Goal: Submit feedback/report problem: Submit feedback/report problem

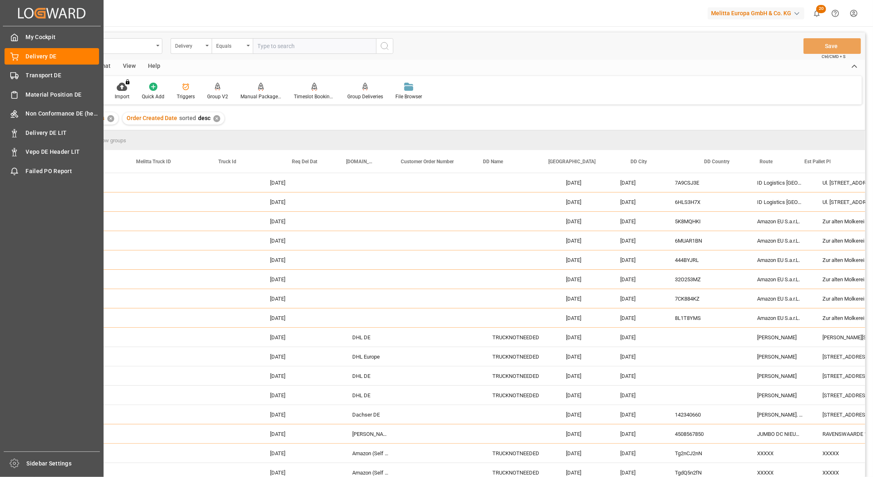
scroll to position [0, 274]
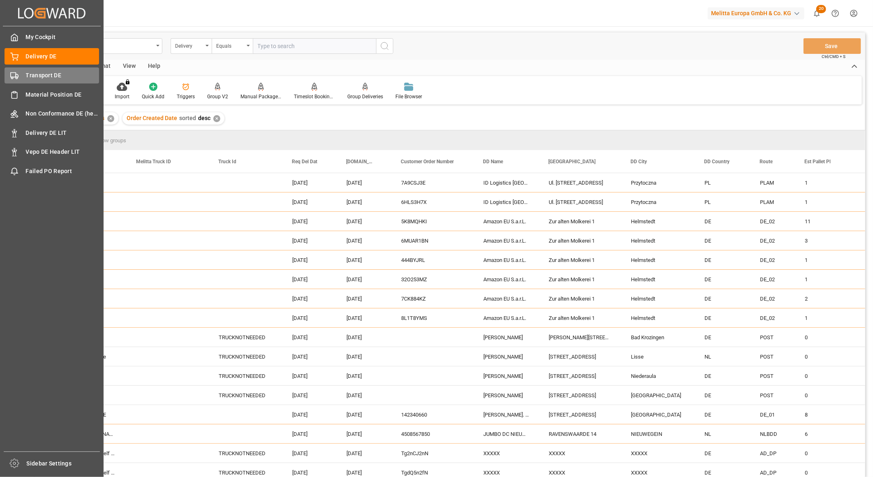
click at [31, 73] on span "Transport DE" at bounding box center [63, 75] width 74 height 9
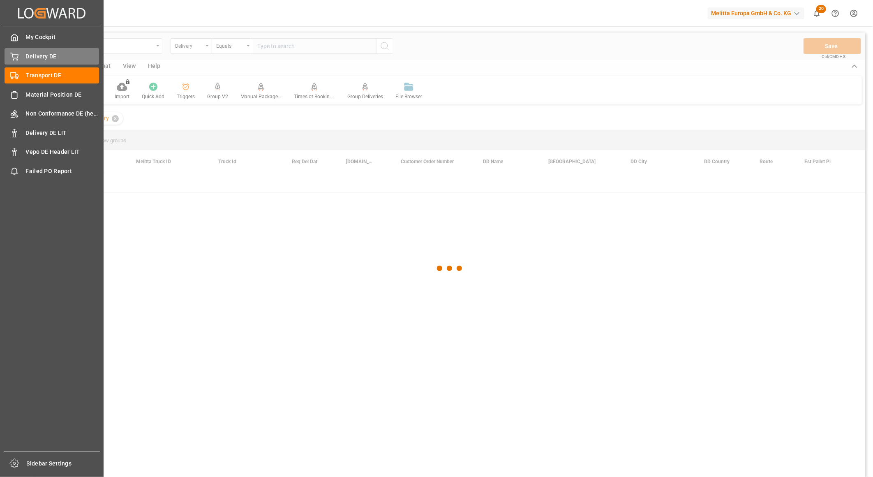
click at [41, 55] on span "Delivery DE" at bounding box center [63, 56] width 74 height 9
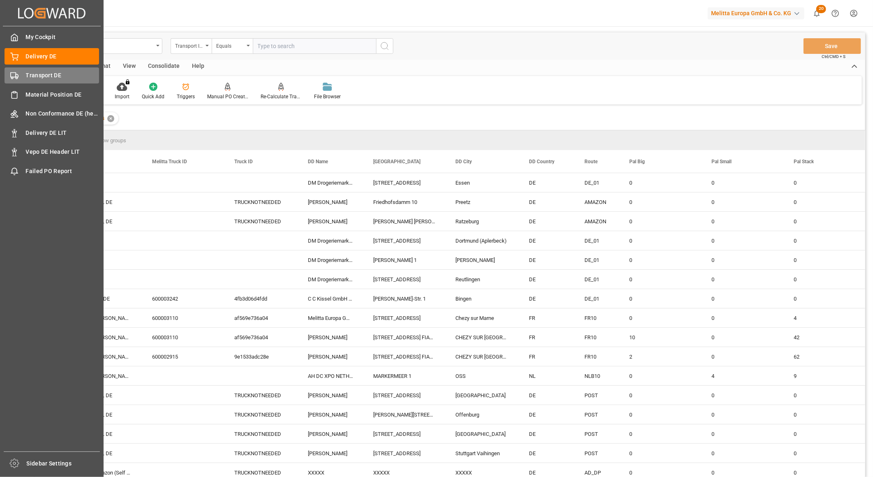
click at [12, 72] on icon at bounding box center [14, 76] width 8 height 8
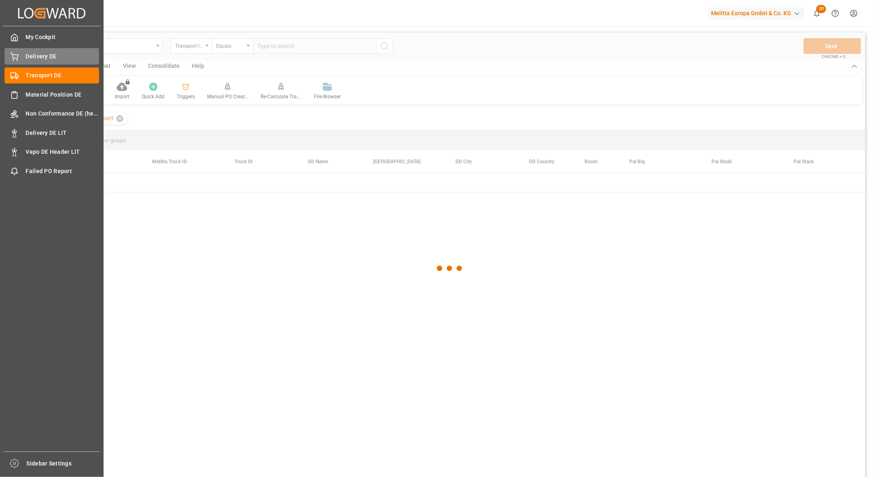
click at [39, 55] on span "Delivery DE" at bounding box center [63, 56] width 74 height 9
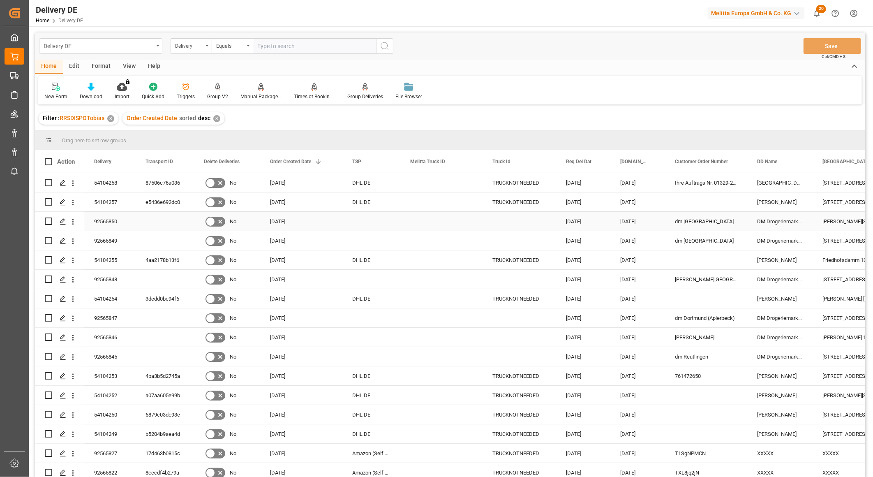
click at [47, 220] on input "Press Space to toggle row selection (unchecked)" at bounding box center [48, 221] width 7 height 7
checkbox input "true"
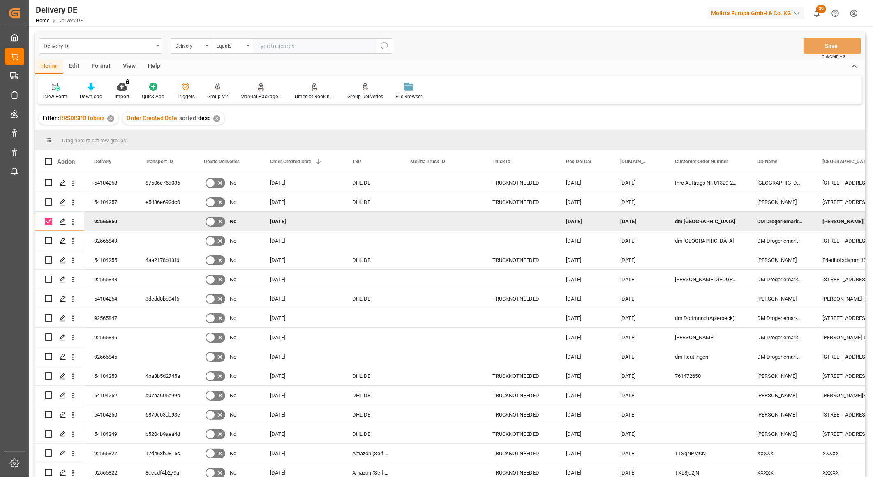
click at [264, 95] on div "Manual Package TypeDetermination" at bounding box center [261, 96] width 41 height 7
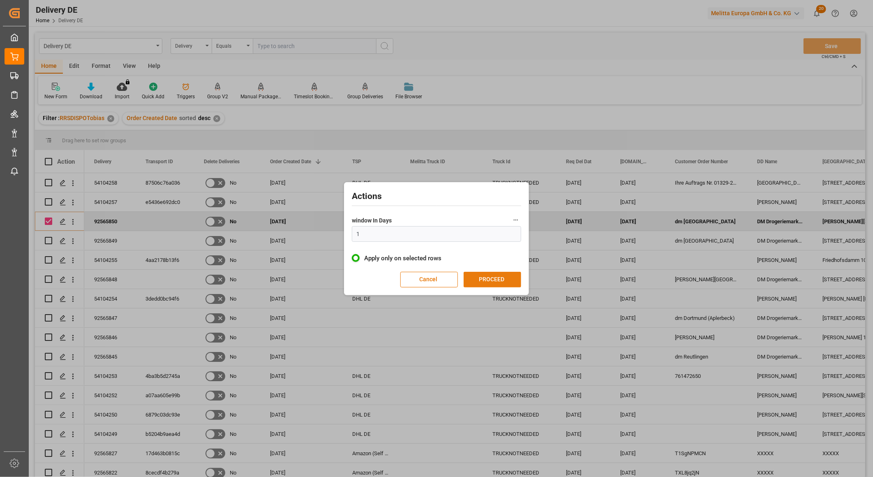
click at [491, 274] on button "PROCEED" at bounding box center [493, 280] width 58 height 16
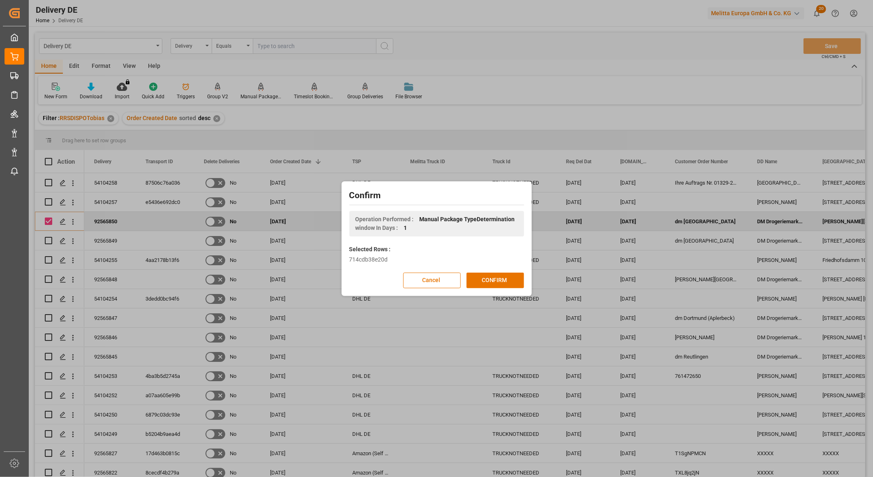
click at [491, 274] on button "CONFIRM" at bounding box center [496, 281] width 58 height 16
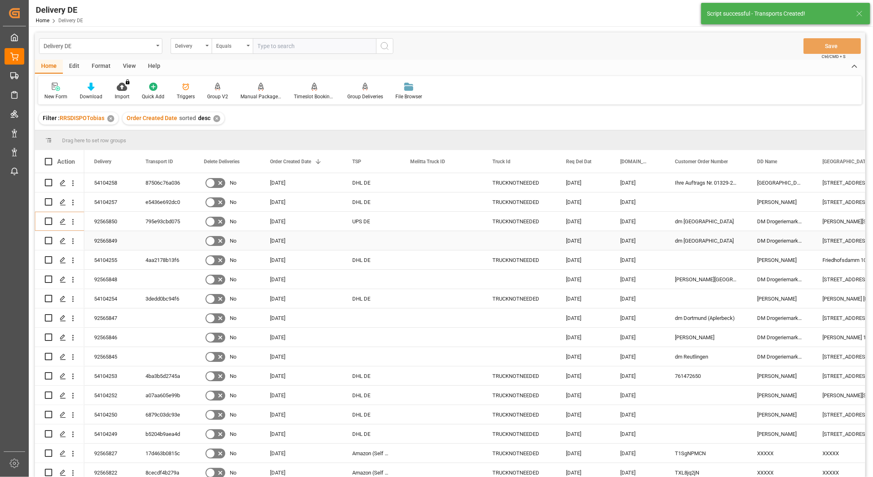
click at [50, 239] on input "Press Space to toggle row selection (unchecked)" at bounding box center [48, 240] width 7 height 7
checkbox input "true"
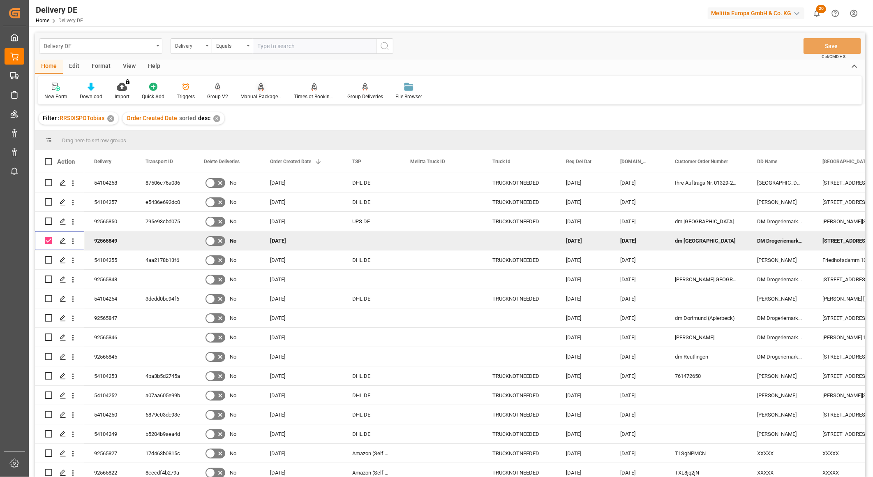
click at [264, 89] on div at bounding box center [261, 86] width 41 height 9
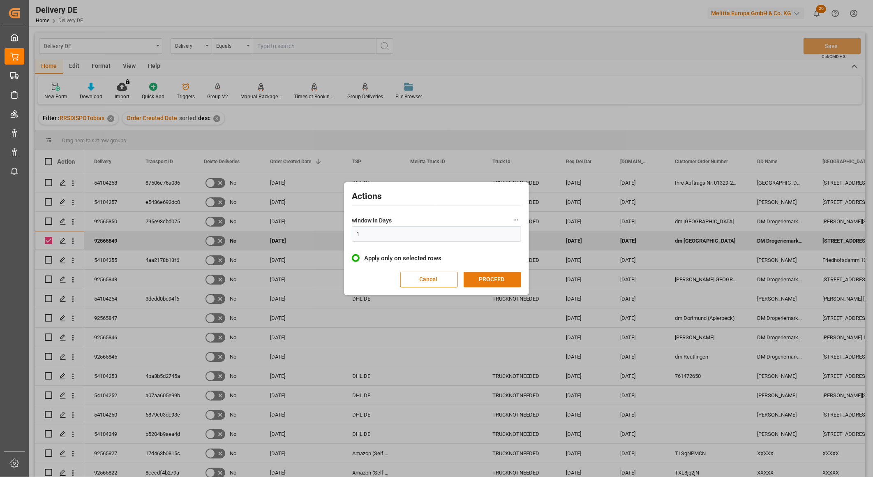
click at [500, 278] on button "PROCEED" at bounding box center [493, 280] width 58 height 16
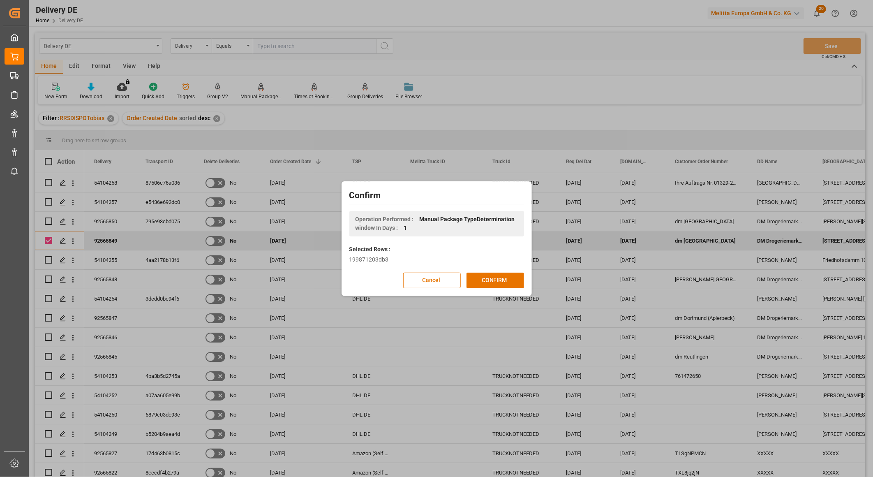
click at [500, 278] on button "CONFIRM" at bounding box center [496, 281] width 58 height 16
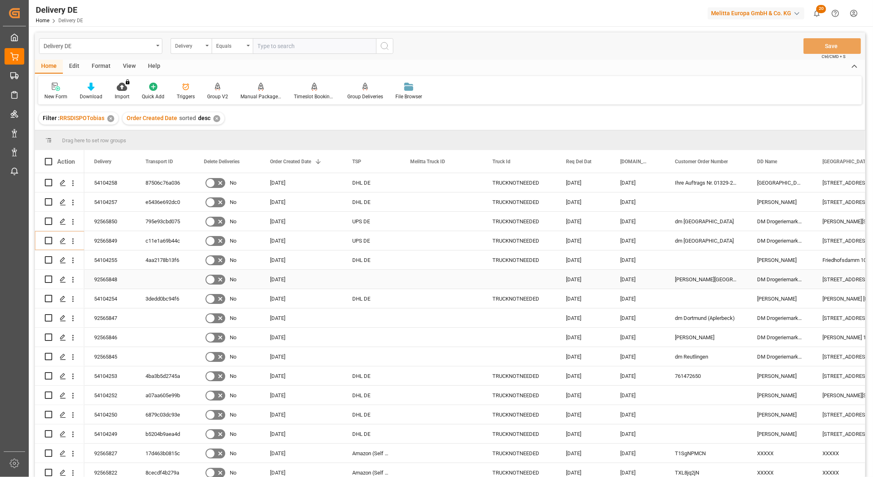
click at [46, 280] on input "Press Space to toggle row selection (unchecked)" at bounding box center [48, 279] width 7 height 7
checkbox input "true"
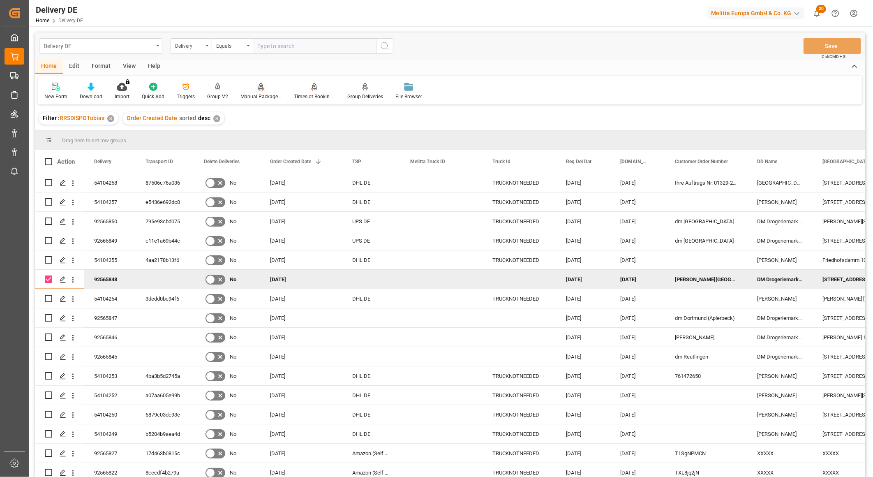
click at [260, 88] on icon at bounding box center [261, 87] width 6 height 8
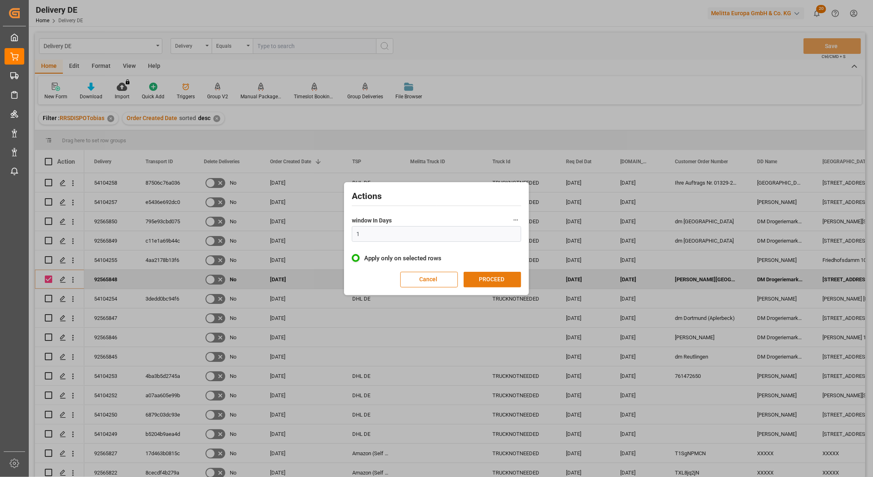
click at [480, 280] on button "PROCEED" at bounding box center [493, 280] width 58 height 16
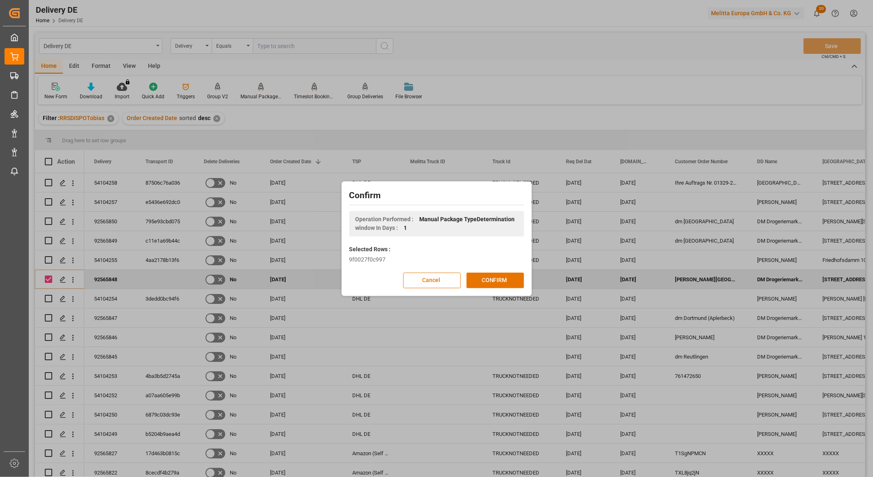
click at [480, 280] on button "CONFIRM" at bounding box center [496, 281] width 58 height 16
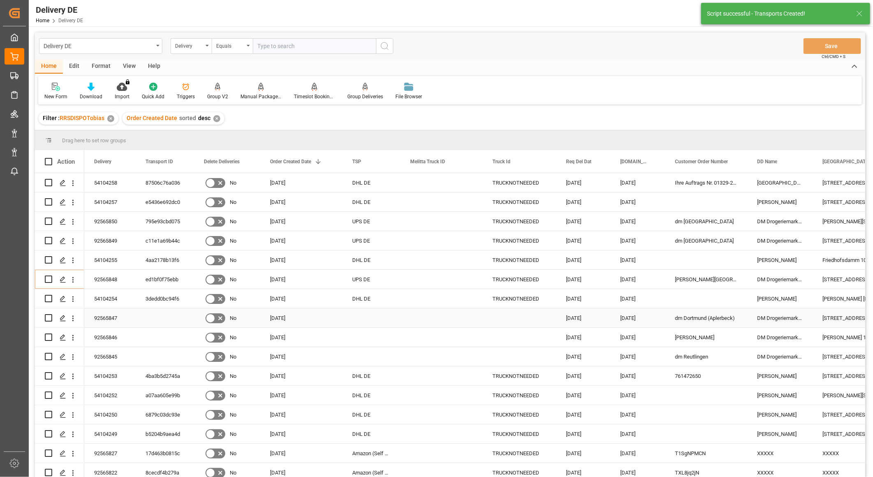
click at [48, 318] on input "Press Space to toggle row selection (unchecked)" at bounding box center [48, 317] width 7 height 7
checkbox input "true"
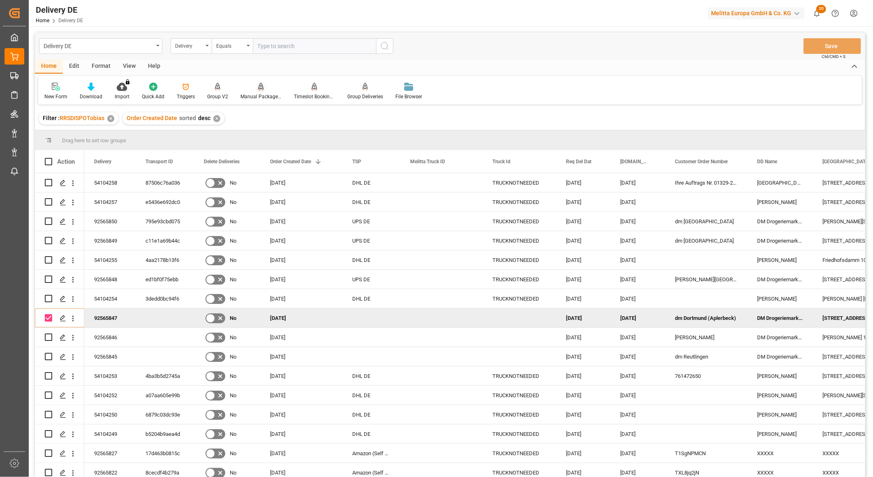
click at [262, 90] on div at bounding box center [261, 86] width 41 height 9
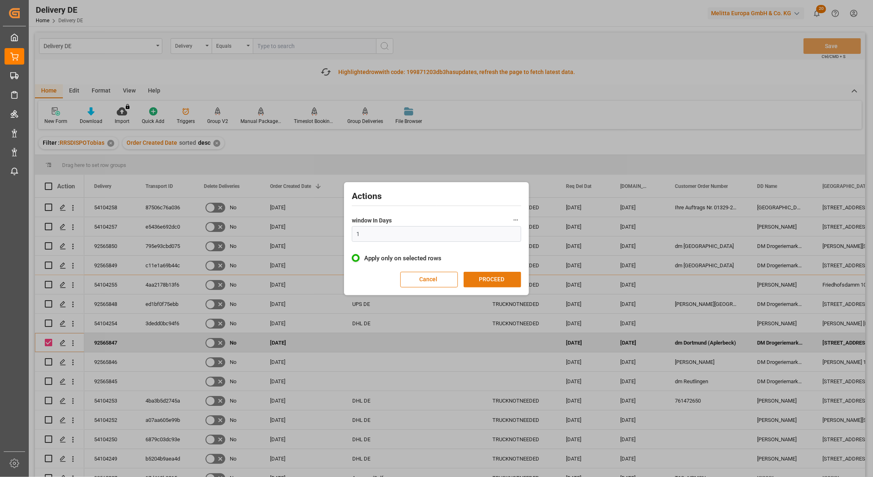
click at [503, 280] on button "PROCEED" at bounding box center [493, 280] width 58 height 16
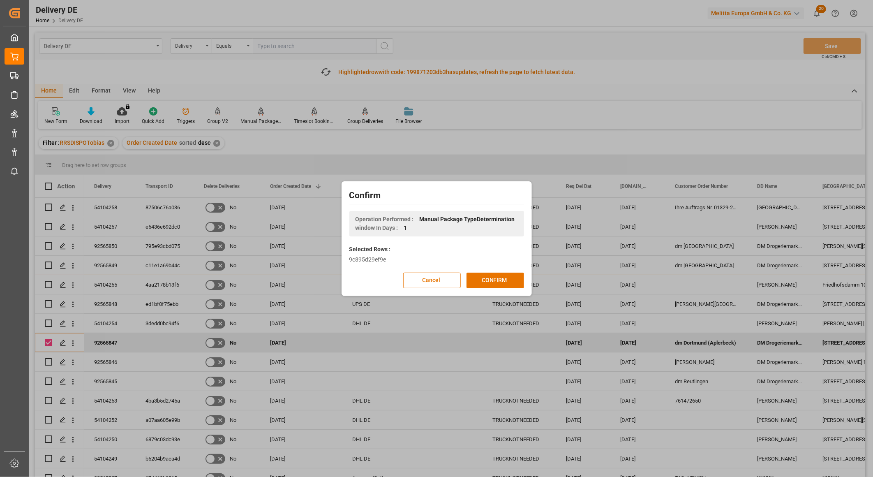
click at [503, 280] on button "CONFIRM" at bounding box center [496, 281] width 58 height 16
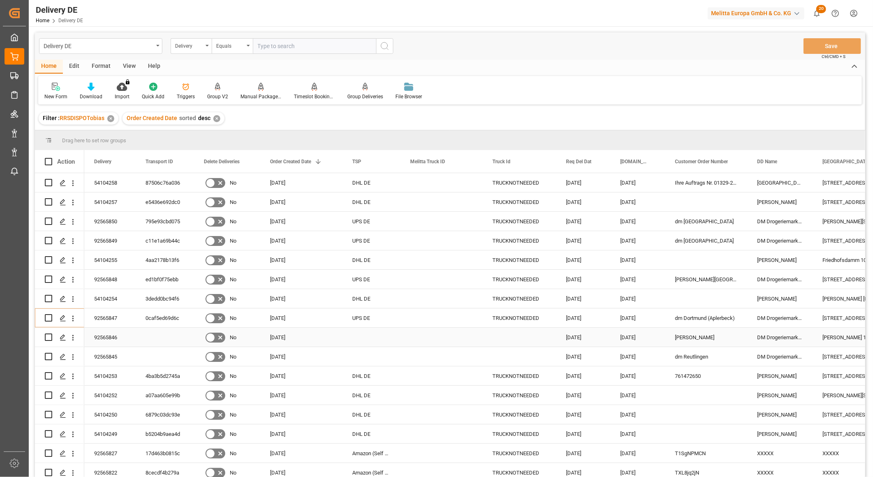
click at [46, 338] on input "Press Space to toggle row selection (unchecked)" at bounding box center [48, 337] width 7 height 7
checkbox input "true"
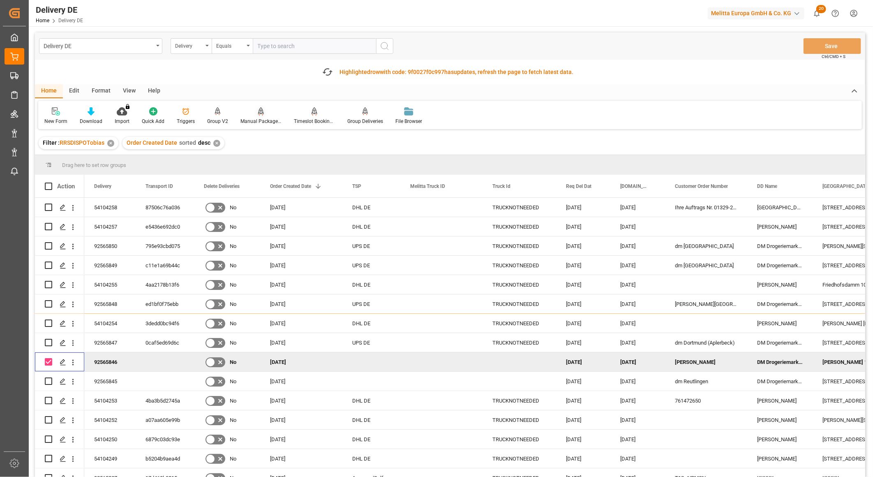
click at [258, 114] on icon at bounding box center [261, 111] width 6 height 8
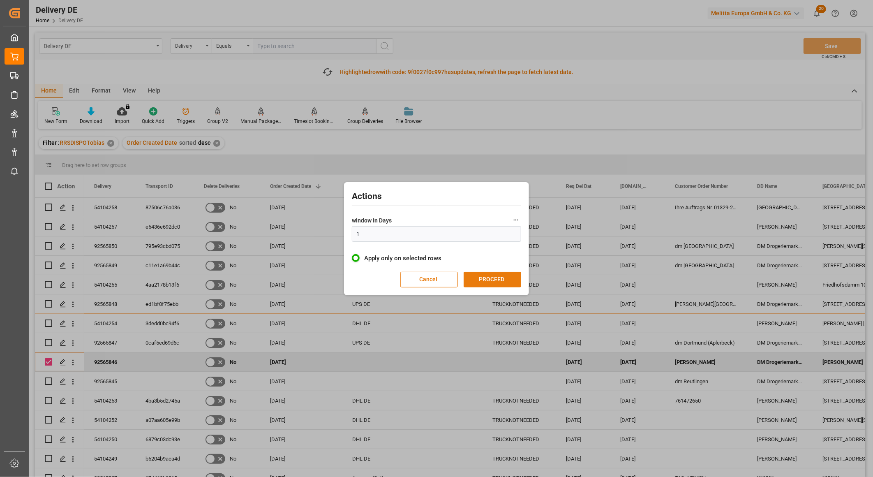
click at [487, 282] on button "PROCEED" at bounding box center [493, 280] width 58 height 16
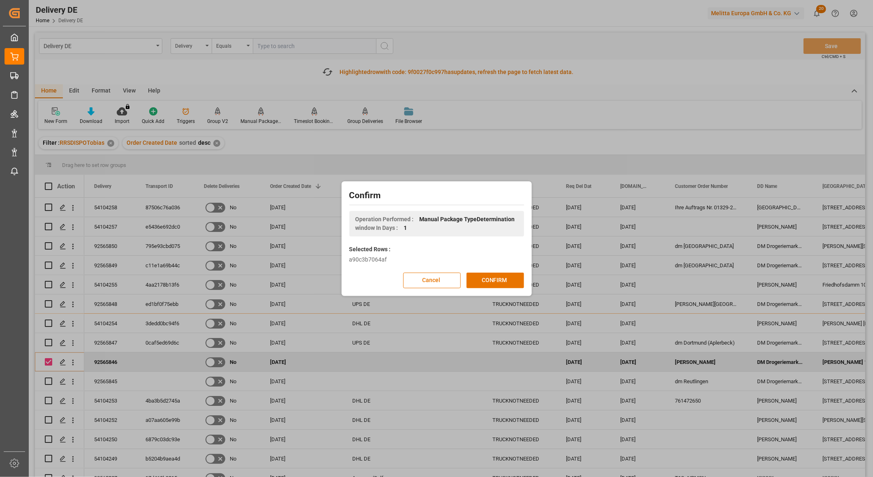
click at [487, 282] on button "CONFIRM" at bounding box center [496, 281] width 58 height 16
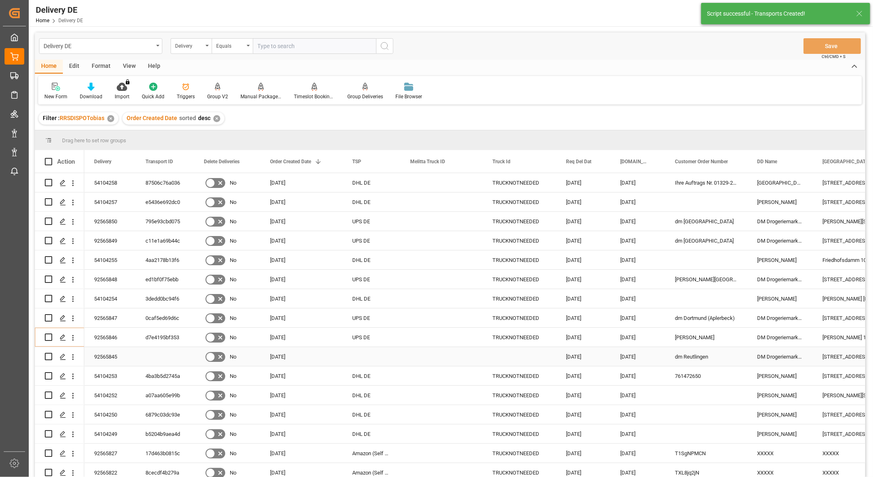
click at [49, 355] on input "Press Space to toggle row selection (unchecked)" at bounding box center [48, 356] width 7 height 7
checkbox input "true"
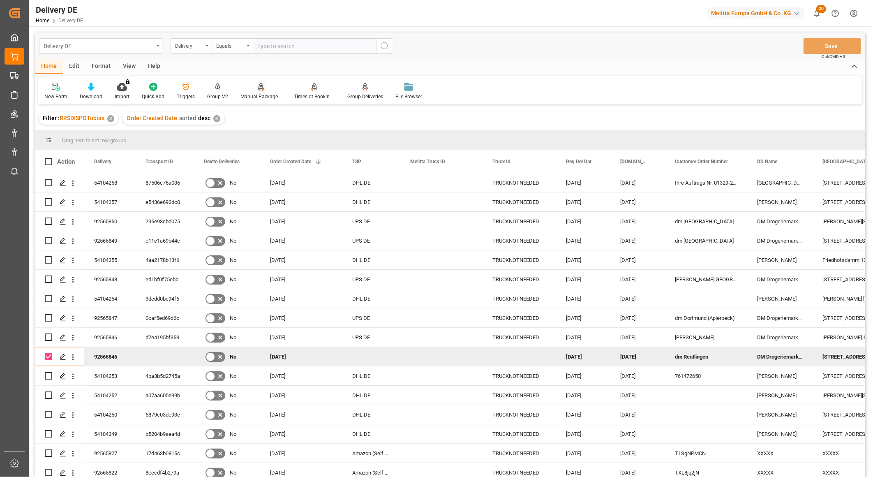
click at [260, 90] on icon at bounding box center [261, 87] width 6 height 8
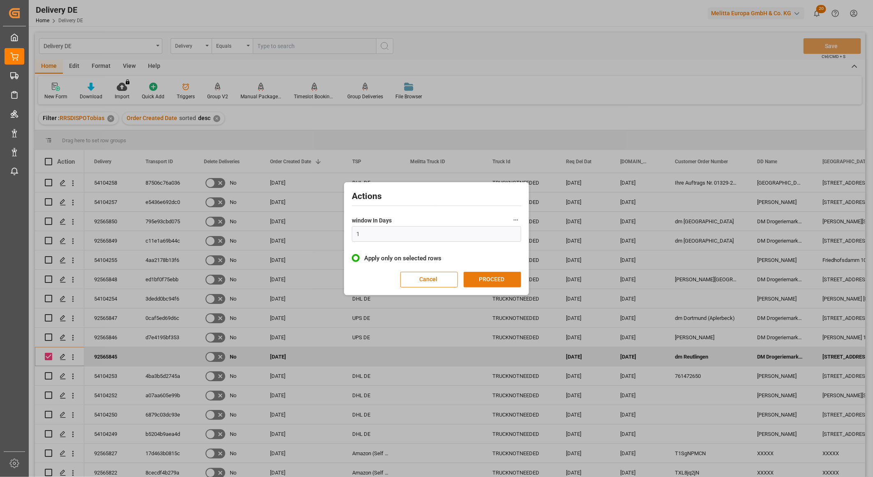
click at [482, 277] on button "PROCEED" at bounding box center [493, 280] width 58 height 16
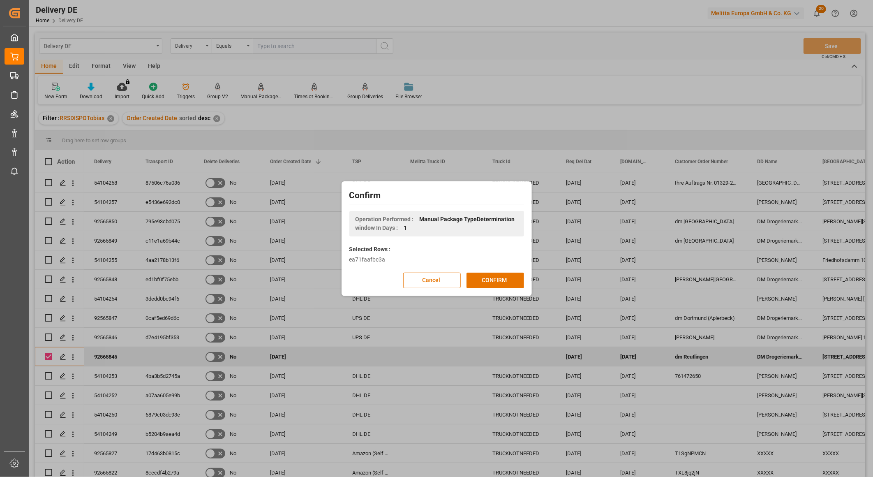
click at [482, 277] on button "CONFIRM" at bounding box center [496, 281] width 58 height 16
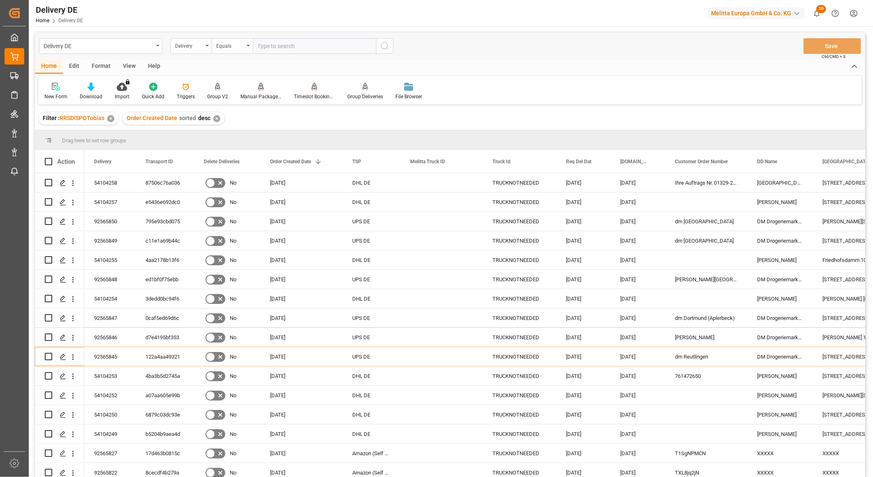
click at [283, 48] on input "text" at bounding box center [314, 46] width 123 height 16
paste input "92559175"
type input "92559175"
click at [387, 48] on icon "search button" at bounding box center [385, 46] width 10 height 10
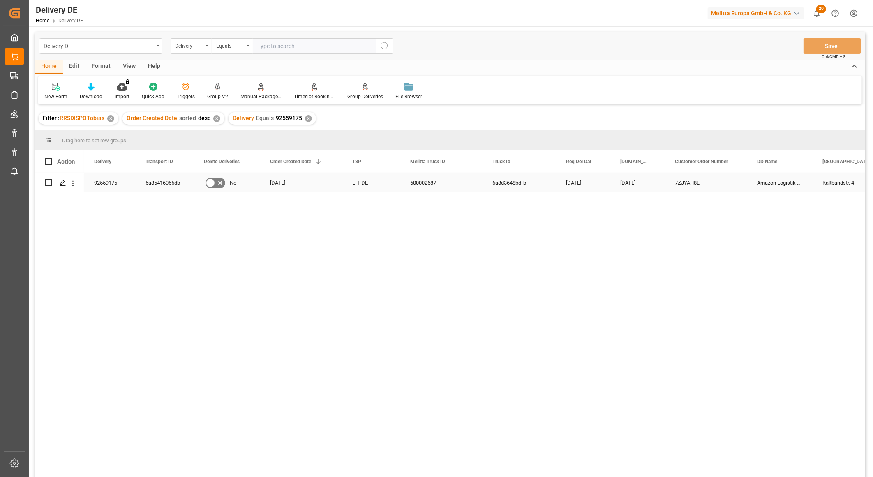
click at [168, 179] on div "5a85416055db" at bounding box center [165, 182] width 58 height 19
click at [166, 181] on div "5a85416055db" at bounding box center [165, 182] width 58 height 19
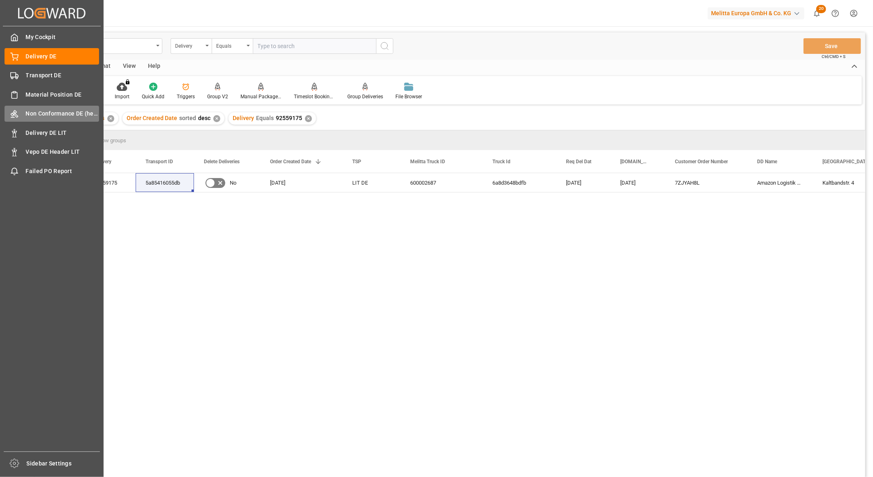
click at [46, 113] on span "Non Conformance DE (header)" at bounding box center [63, 113] width 74 height 9
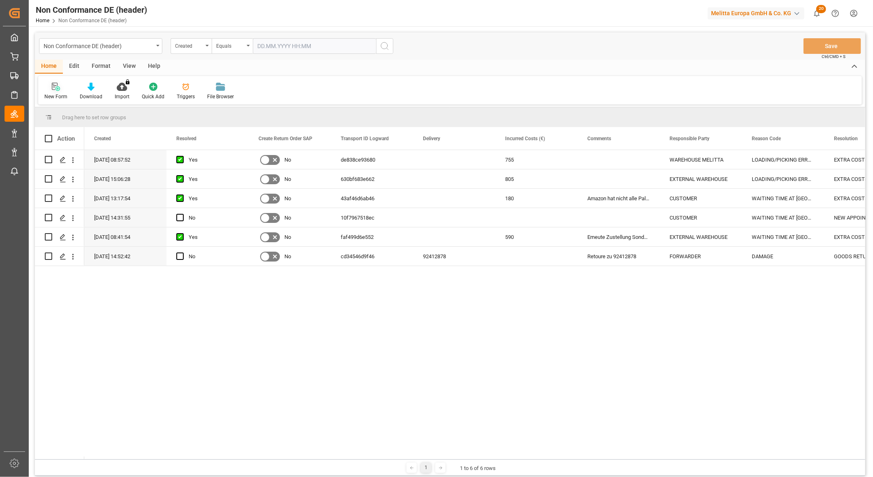
click at [52, 86] on icon at bounding box center [56, 87] width 8 height 8
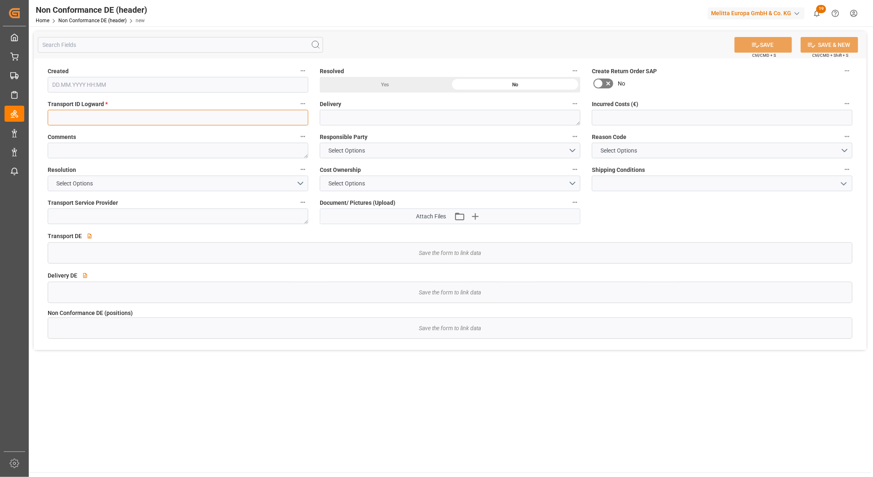
click at [95, 113] on input at bounding box center [178, 118] width 261 height 16
paste input "5a85416055db"
type input "5a85416055db"
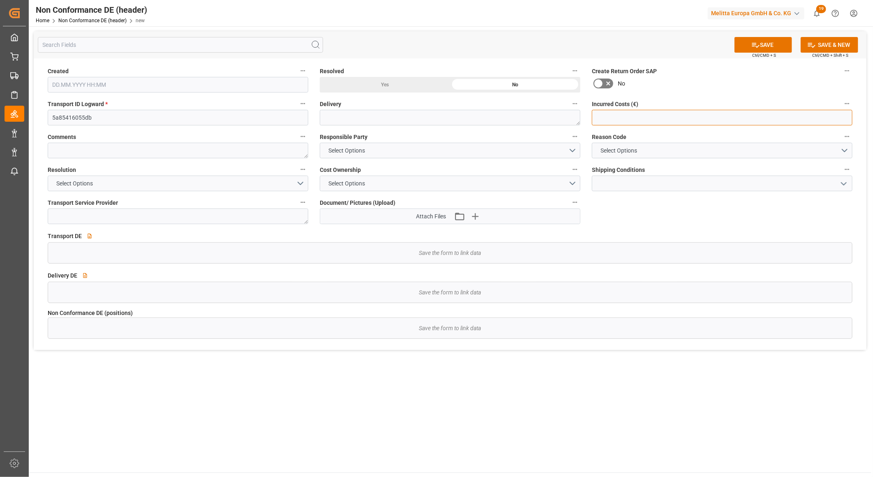
click at [665, 116] on input "text" at bounding box center [722, 118] width 261 height 16
type input "42"
click at [369, 148] on span "Select Options" at bounding box center [347, 150] width 45 height 9
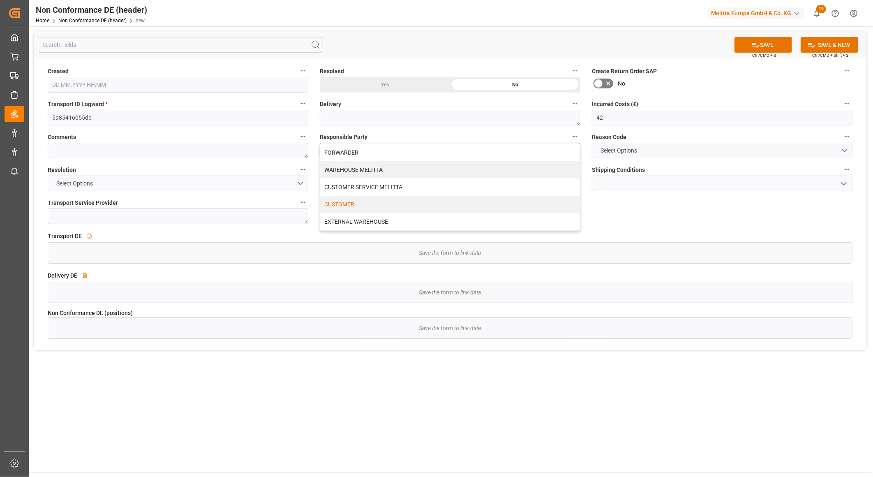
click at [343, 203] on div "CUSTOMER" at bounding box center [450, 204] width 260 height 17
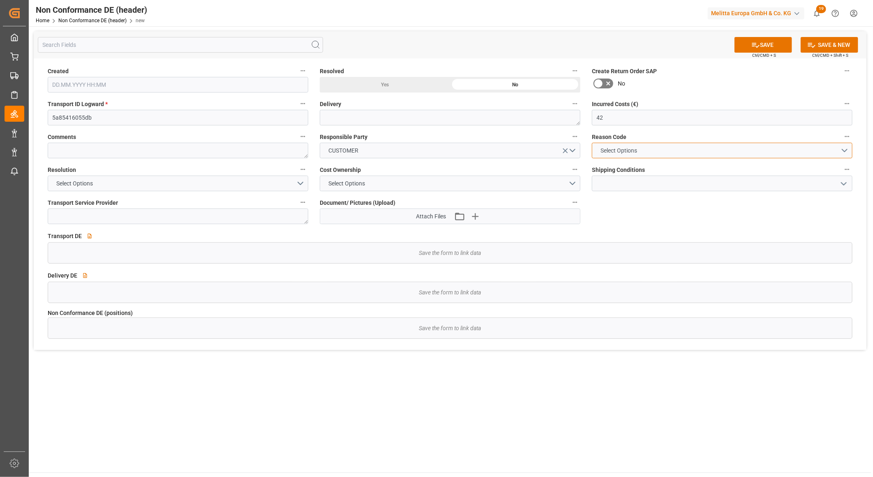
click at [630, 147] on span "Select Options" at bounding box center [619, 150] width 45 height 9
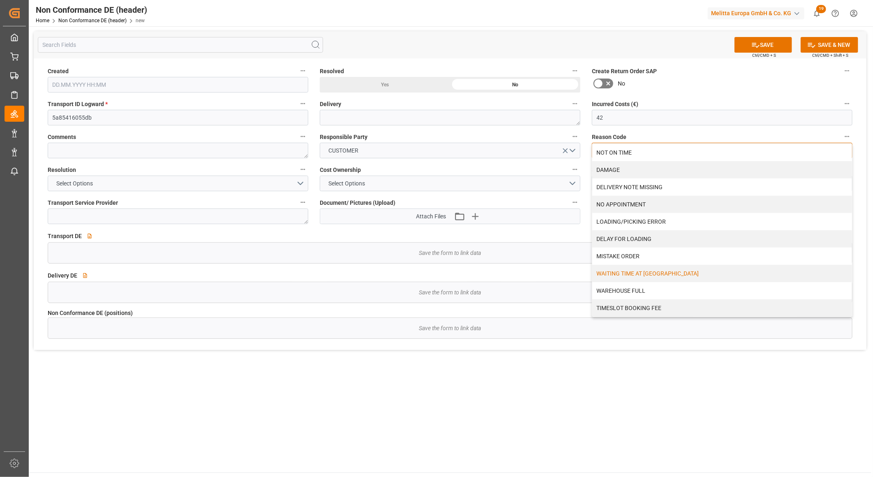
click at [659, 273] on div "WAITING TIME AT WAREHOUSE" at bounding box center [723, 273] width 260 height 17
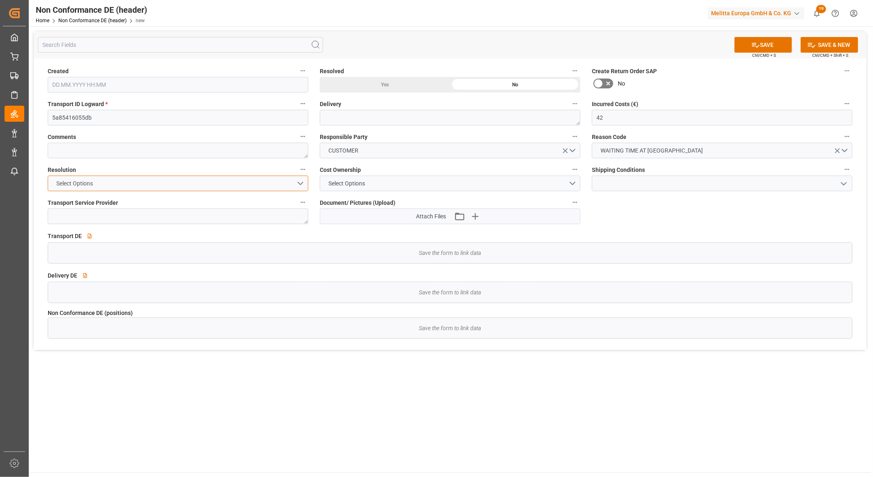
click at [101, 187] on button "Select Options" at bounding box center [178, 184] width 261 height 16
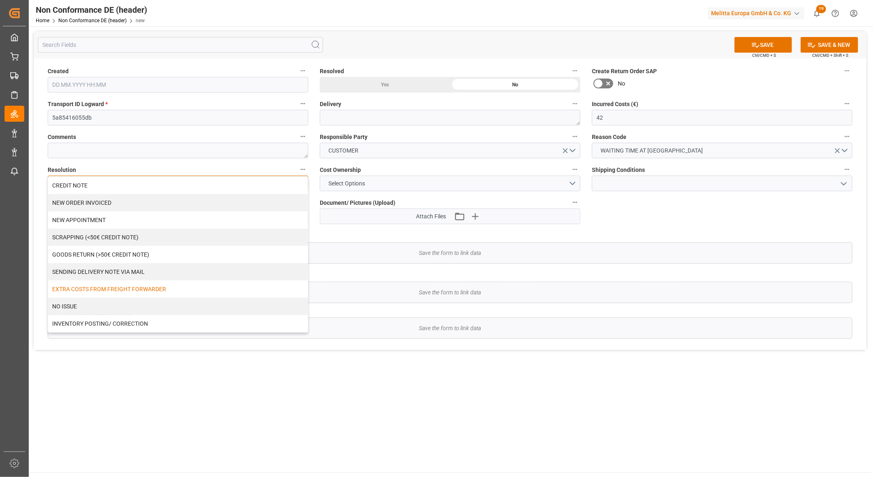
click at [145, 290] on div "EXTRA COSTS FROM FREIGHT FORWARDER" at bounding box center [178, 288] width 260 height 17
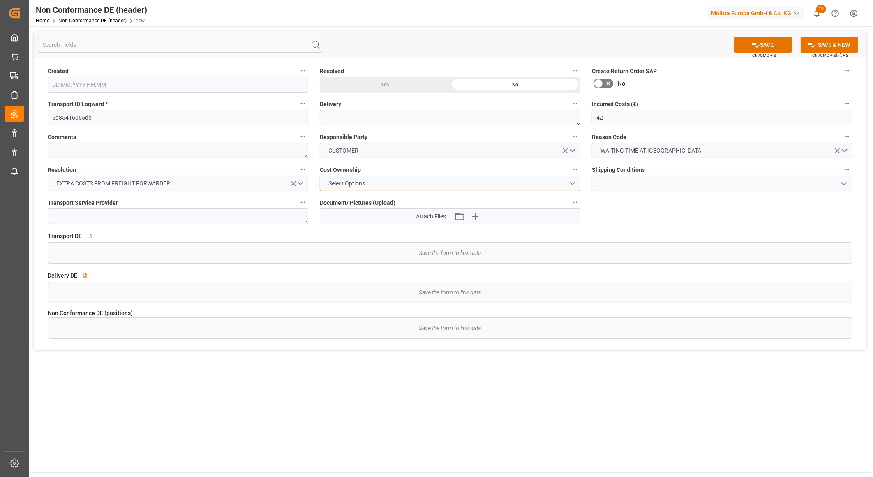
click at [410, 183] on button "Select Options" at bounding box center [450, 184] width 261 height 16
click at [350, 199] on div "MELITTA" at bounding box center [450, 202] width 260 height 17
click at [668, 184] on input at bounding box center [722, 184] width 261 height 16
click at [846, 181] on icon "open menu" at bounding box center [844, 184] width 10 height 10
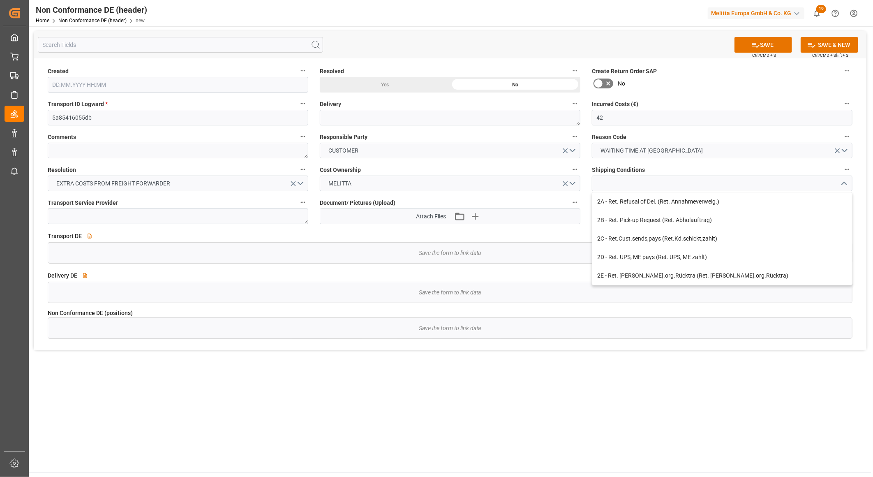
click at [843, 181] on icon "close menu" at bounding box center [844, 184] width 10 height 10
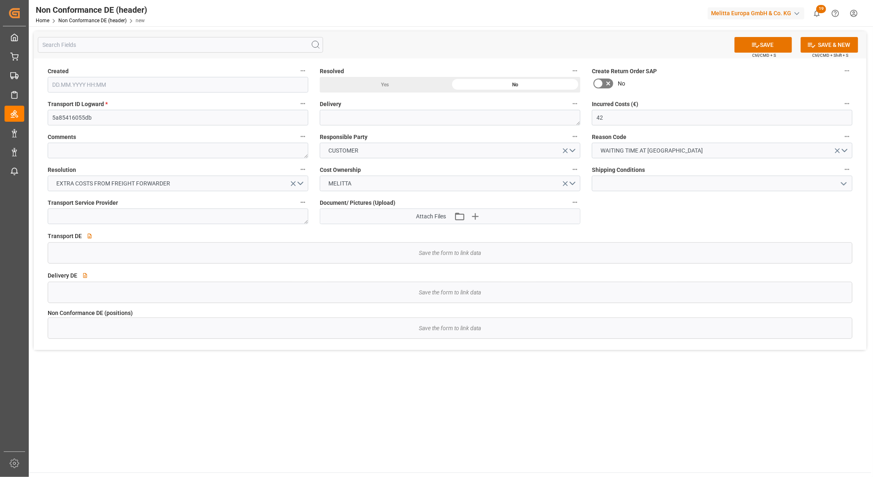
click at [606, 83] on icon at bounding box center [609, 84] width 10 height 10
click at [0, 0] on input "checkbox" at bounding box center [0, 0] width 0 height 0
click at [606, 83] on icon at bounding box center [609, 84] width 10 height 10
click at [0, 0] on input "checkbox" at bounding box center [0, 0] width 0 height 0
click at [400, 81] on div "Yes" at bounding box center [385, 85] width 130 height 16
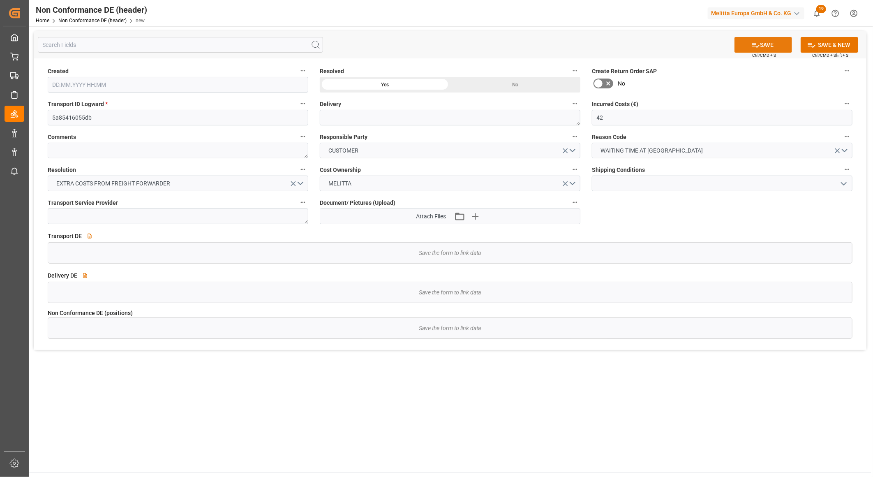
click at [767, 42] on button "SAVE" at bounding box center [764, 45] width 58 height 16
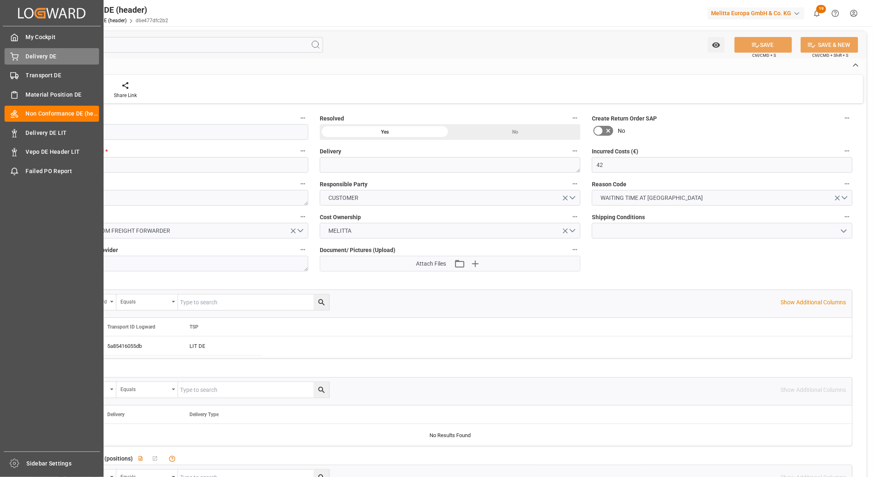
click at [29, 56] on span "Delivery DE" at bounding box center [63, 56] width 74 height 9
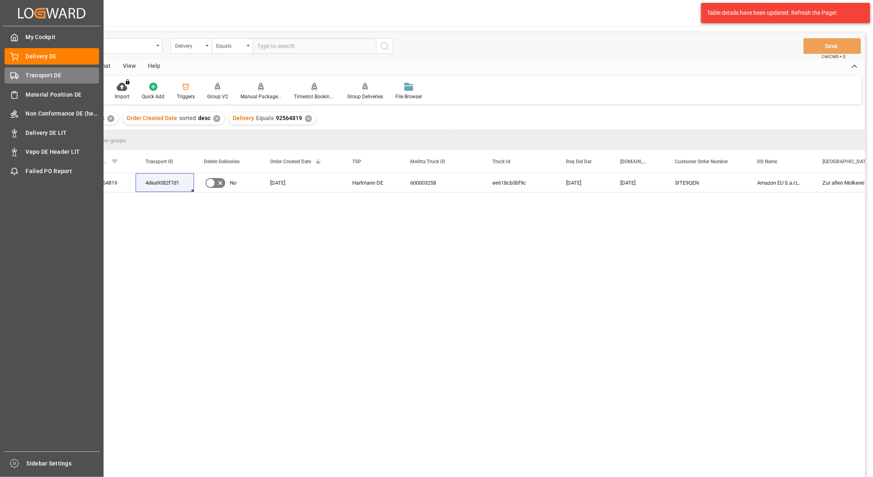
click at [19, 77] on div "Transport DE Transport DE" at bounding box center [52, 75] width 95 height 16
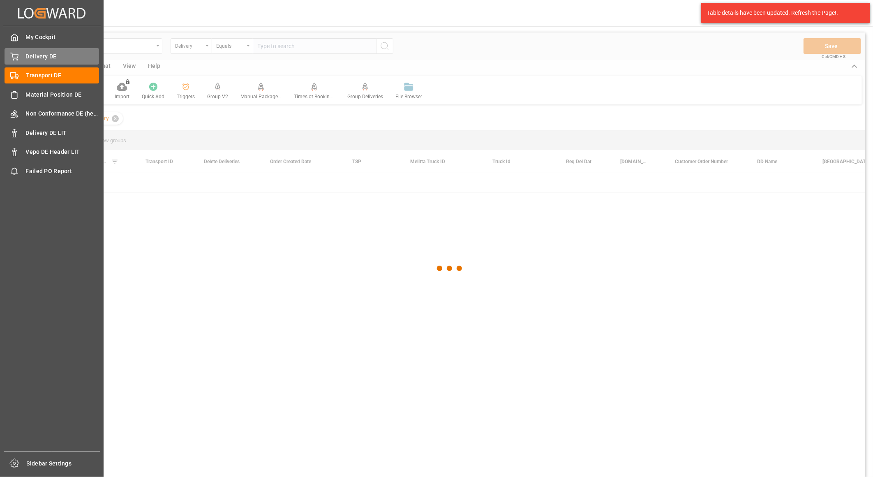
click at [35, 50] on div "Delivery DE Delivery DE" at bounding box center [52, 56] width 95 height 16
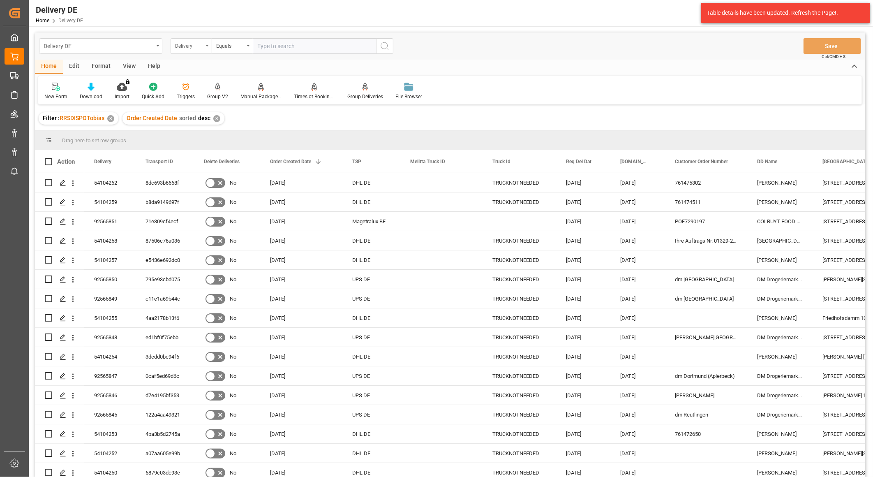
click at [185, 46] on div "Delivery" at bounding box center [189, 44] width 28 height 9
type input "tsp"
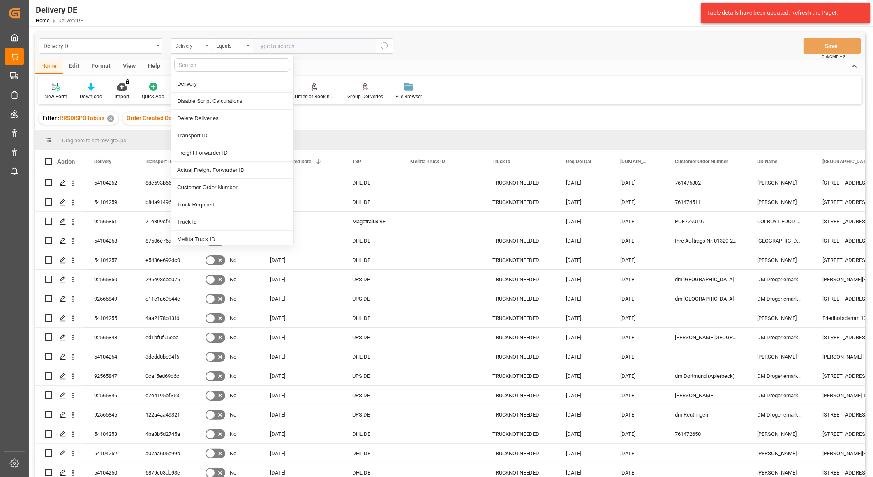
click at [201, 47] on div "Delivery" at bounding box center [189, 44] width 28 height 9
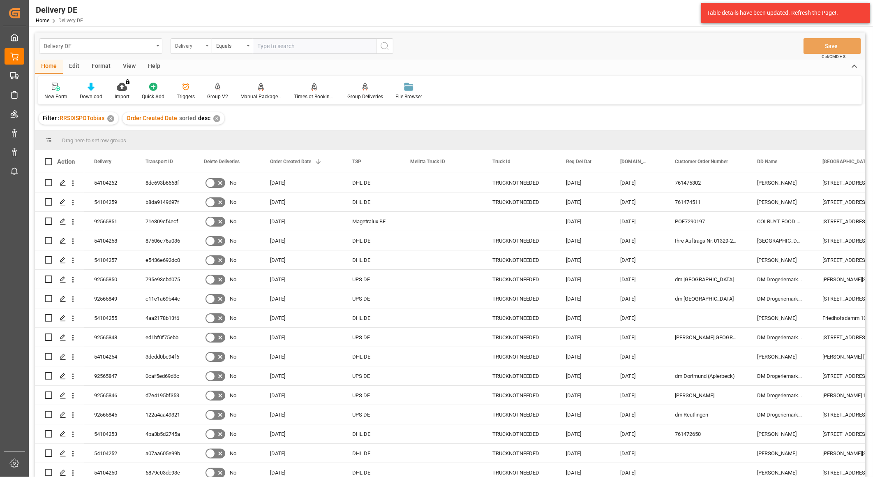
click at [202, 43] on div "Delivery" at bounding box center [189, 44] width 28 height 9
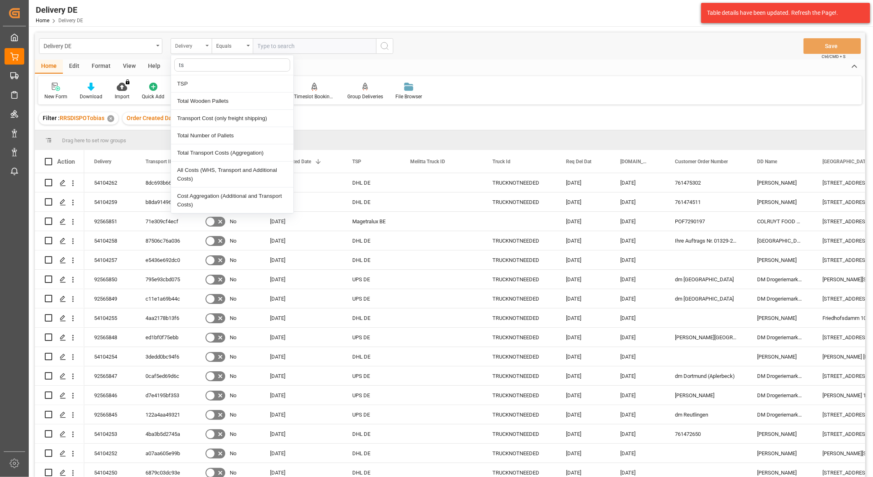
type input "tsp"
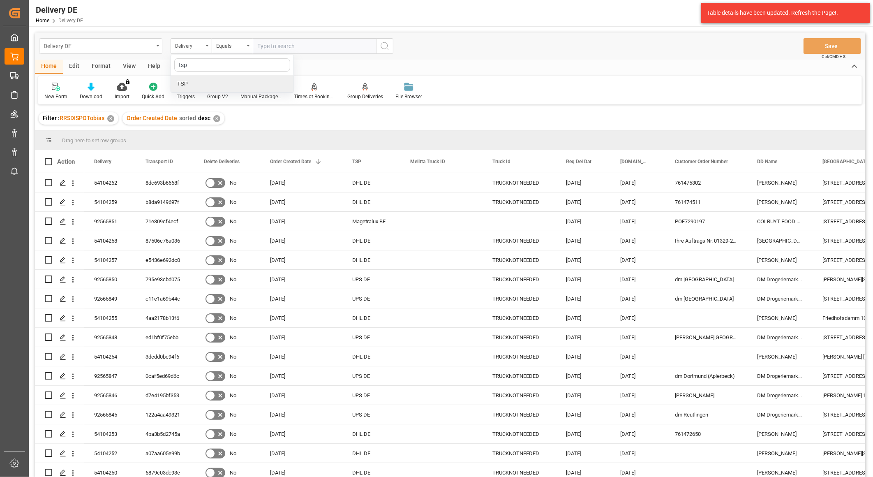
click at [184, 84] on div "TSP" at bounding box center [232, 83] width 123 height 17
click at [273, 44] on input "text" at bounding box center [314, 46] width 123 height 16
type input "[PERSON_NAME] de"
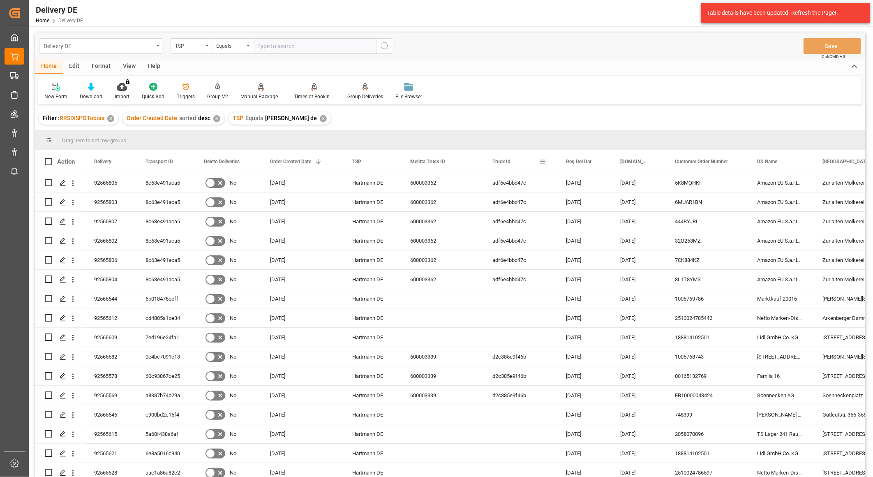
click at [543, 161] on span at bounding box center [542, 161] width 7 height 7
click at [493, 314] on div "Press SPACE to select this row." at bounding box center [520, 317] width 74 height 19
click at [652, 159] on span at bounding box center [651, 161] width 7 height 7
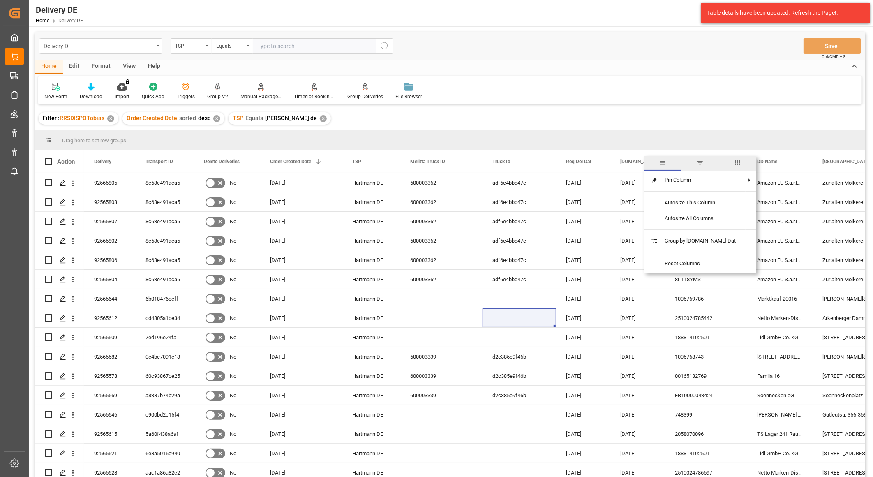
click at [734, 162] on span "columns" at bounding box center [737, 162] width 7 height 7
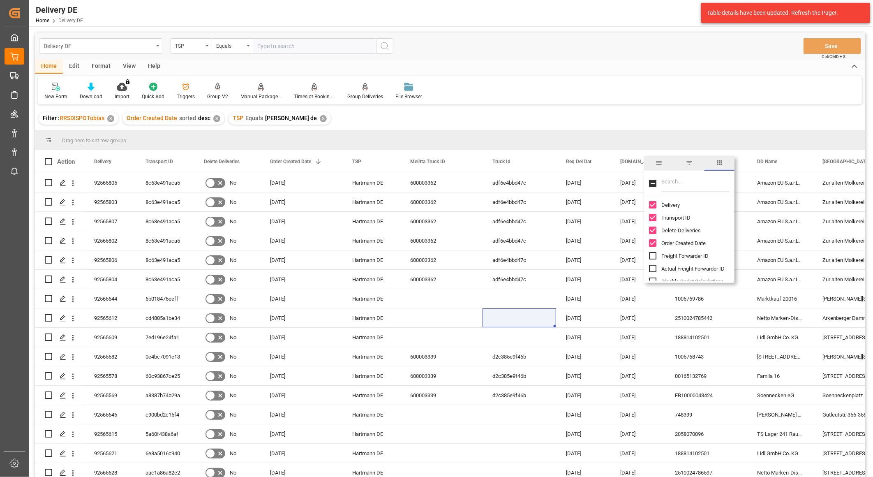
drag, startPoint x: 680, startPoint y: 187, endPoint x: 676, endPoint y: 183, distance: 5.3
click at [679, 187] on input "Filter Columns Input" at bounding box center [696, 183] width 68 height 16
type input "act"
click at [672, 230] on span "Arrival Date Actual" at bounding box center [683, 230] width 43 height 6
checkbox input "false"
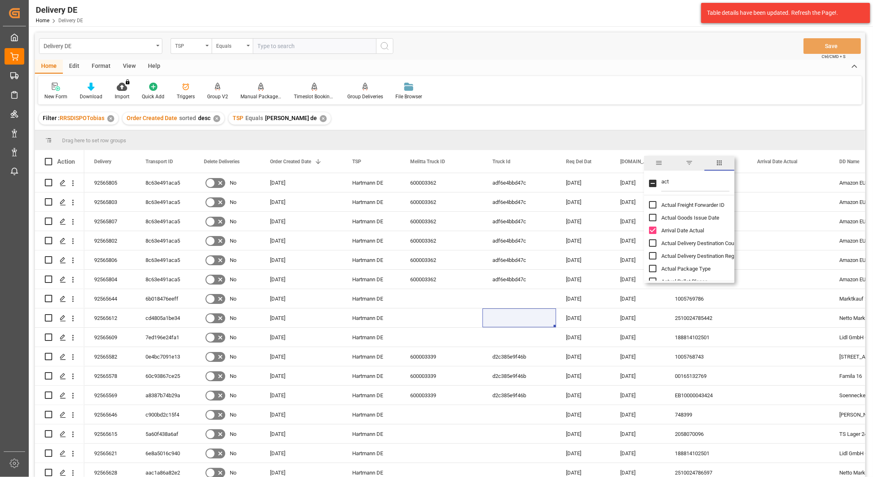
click at [661, 229] on div "Arrival Date Actual" at bounding box center [694, 230] width 90 height 13
click at [653, 229] on input "Arrival Date Actual column toggle visibility (visible)" at bounding box center [652, 230] width 7 height 7
checkbox input "false"
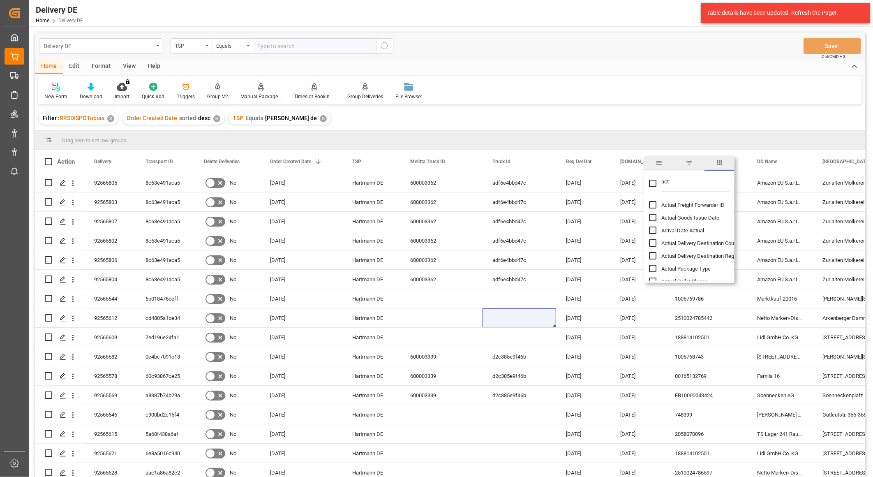
click at [656, 219] on input "Actual Goods Issue Date column toggle visibility (hidden)" at bounding box center [652, 217] width 7 height 7
checkbox input "true"
checkbox input "false"
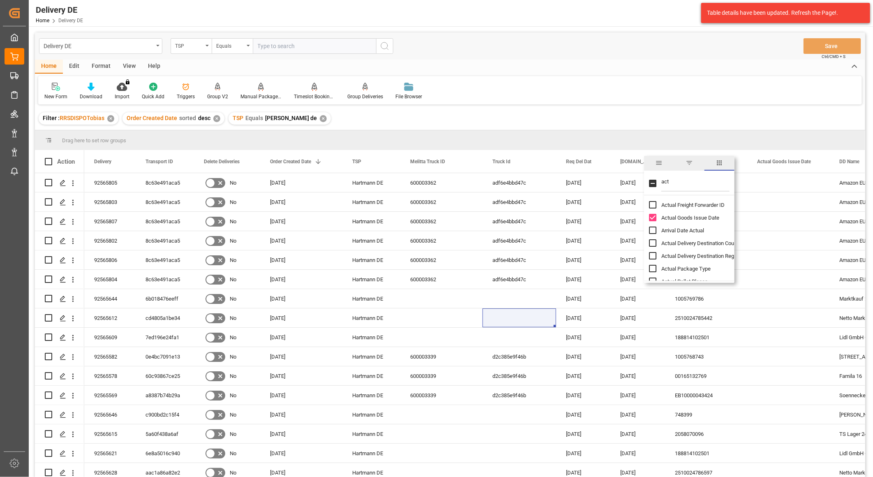
click at [655, 229] on input "Arrival Date Actual column toggle visibility (hidden)" at bounding box center [652, 230] width 7 height 7
checkbox input "true"
drag, startPoint x: 674, startPoint y: 183, endPoint x: 643, endPoint y: 185, distance: 30.9
click at [643, 185] on div "Drag here to set row groups Drag here to set column labels Action Delivery Tran…" at bounding box center [450, 306] width 831 height 352
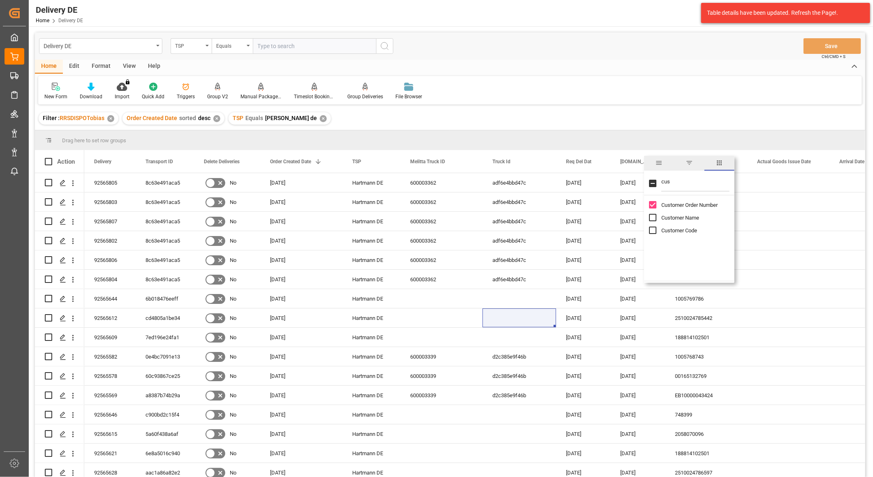
type input "cus"
click at [656, 219] on input "Customer Name column toggle visibility (hidden)" at bounding box center [652, 217] width 7 height 7
checkbox input "true"
click at [652, 228] on input "Customer Code column toggle visibility (hidden)" at bounding box center [652, 230] width 7 height 7
checkbox input "true"
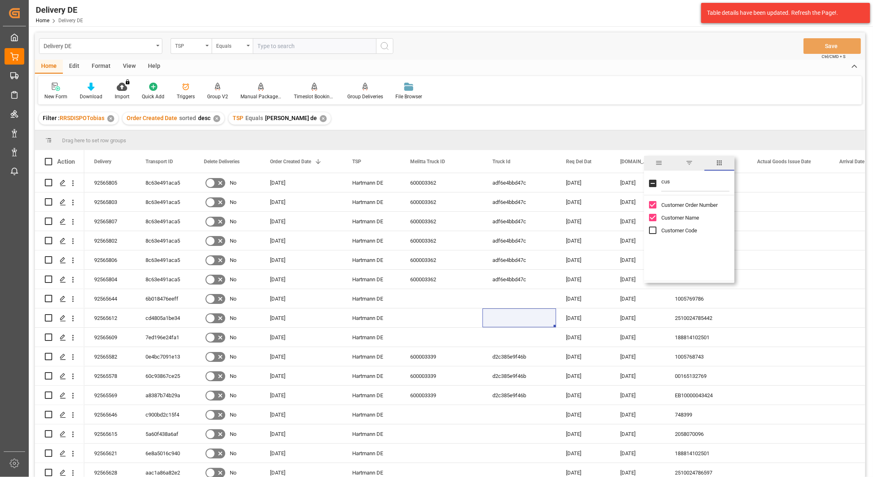
checkbox input "true"
click at [621, 113] on div "Filter : RRSDISPOTobias ✕ Order Created Date sorted desc ✕ TSP Equals [PERSON_N…" at bounding box center [450, 118] width 831 height 23
